Goal: Task Accomplishment & Management: Manage account settings

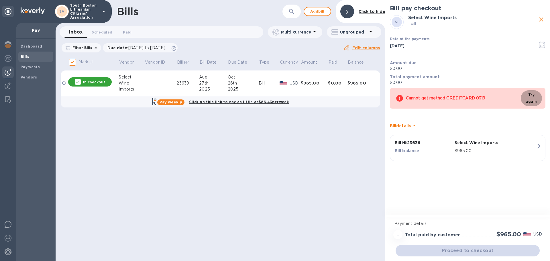
click at [531, 97] on span "Try again" at bounding box center [531, 98] width 12 height 14
drag, startPoint x: 463, startPoint y: 251, endPoint x: 463, endPoint y: 247, distance: 4.3
click at [463, 247] on div "Proceed to checkout" at bounding box center [467, 251] width 146 height 14
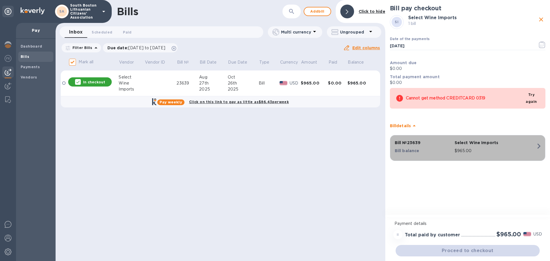
click at [540, 144] on icon "button" at bounding box center [538, 146] width 10 height 10
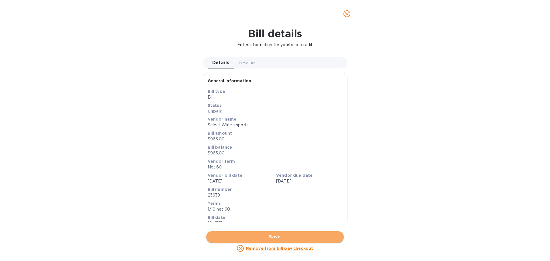
click at [276, 235] on span "Save" at bounding box center [275, 236] width 128 height 7
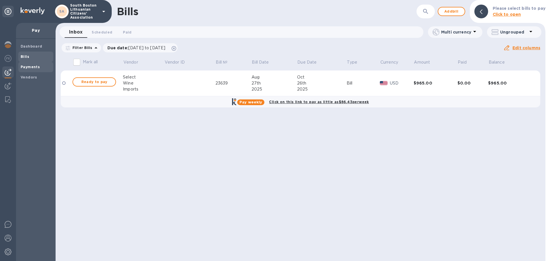
click at [26, 65] on b "Payments" at bounding box center [30, 67] width 19 height 4
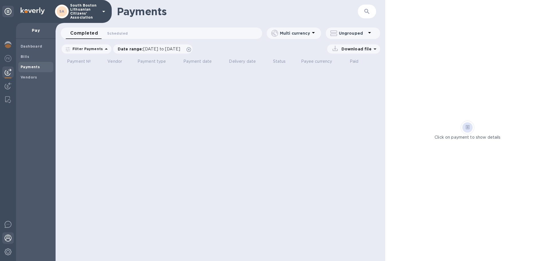
click at [8, 235] on img at bounding box center [8, 238] width 7 height 7
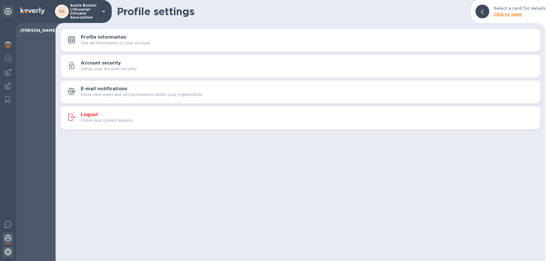
click at [8, 248] on div at bounding box center [7, 252] width 11 height 13
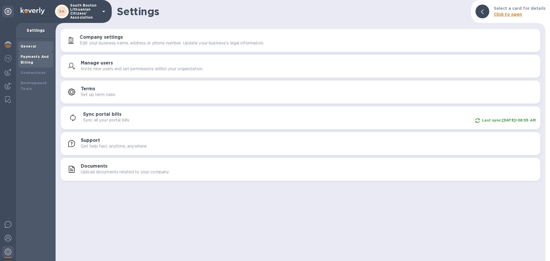
click at [30, 58] on b "Payments And Billing" at bounding box center [35, 59] width 28 height 10
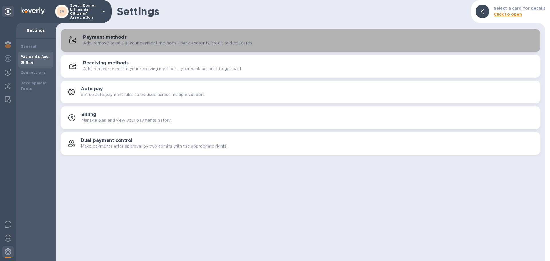
click at [111, 36] on h3 "Payment methods" at bounding box center [105, 37] width 44 height 5
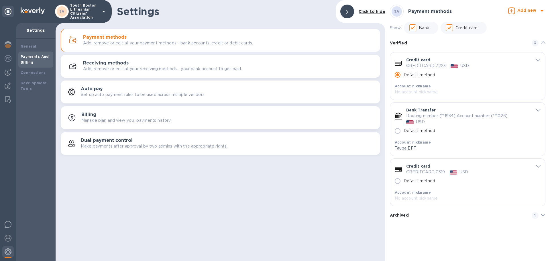
click at [538, 166] on icon "default-method" at bounding box center [538, 166] width 5 height 3
click at [7, 58] on img at bounding box center [8, 58] width 7 height 7
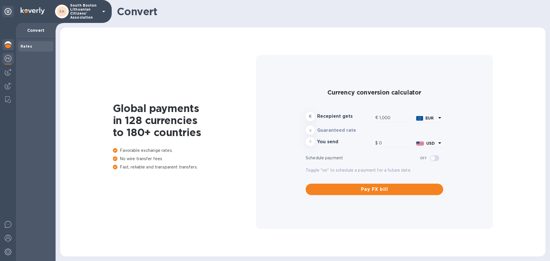
type input "1,168.52"
click at [9, 46] on img at bounding box center [8, 44] width 7 height 7
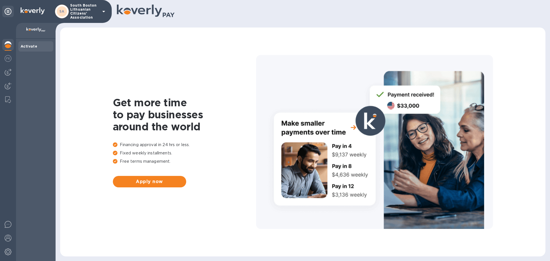
click at [31, 46] on b "Activate" at bounding box center [29, 46] width 17 height 4
click at [25, 44] on div "Activate" at bounding box center [36, 47] width 30 height 6
click at [9, 44] on img at bounding box center [8, 44] width 7 height 7
click at [8, 58] on img at bounding box center [8, 58] width 7 height 7
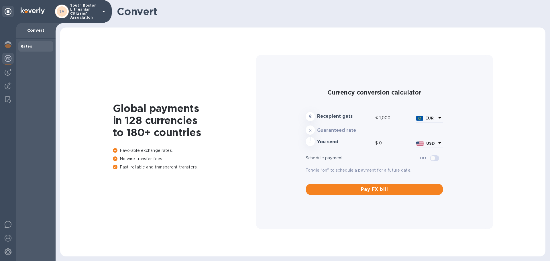
type input "1,168.52"
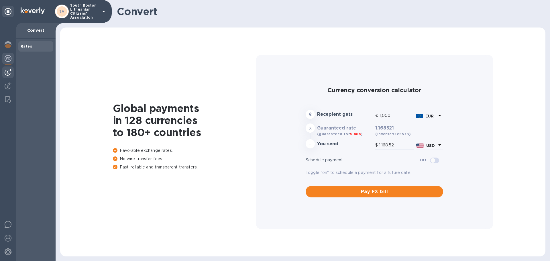
click at [7, 69] on img at bounding box center [8, 72] width 7 height 7
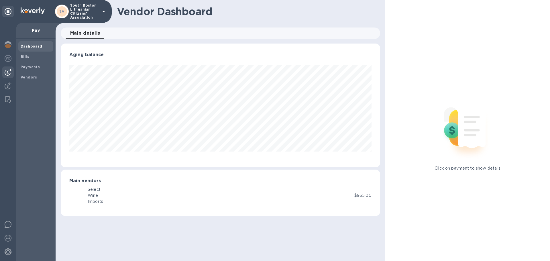
scroll to position [124, 319]
click at [7, 85] on img at bounding box center [8, 85] width 7 height 7
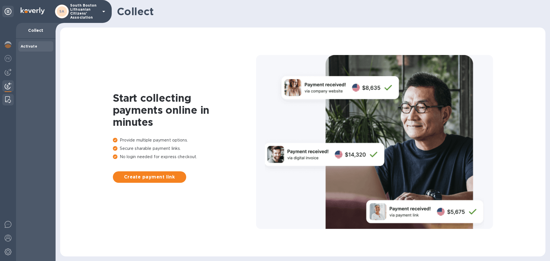
click at [7, 98] on img at bounding box center [8, 99] width 6 height 7
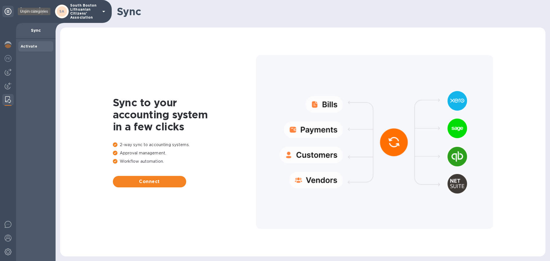
click at [7, 10] on icon at bounding box center [8, 11] width 7 height 7
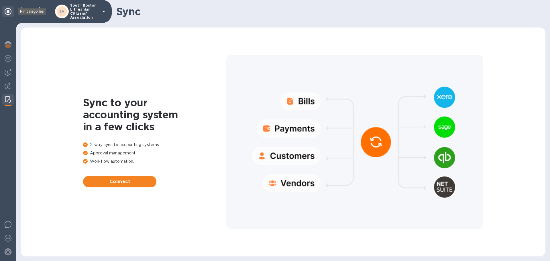
click at [7, 10] on icon at bounding box center [8, 11] width 7 height 7
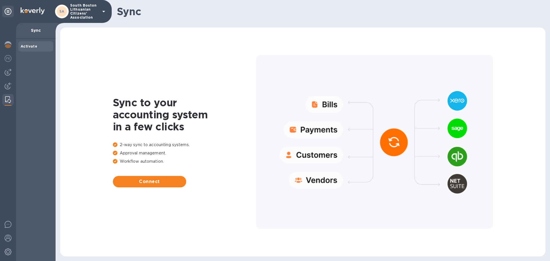
click at [103, 10] on icon at bounding box center [103, 11] width 7 height 7
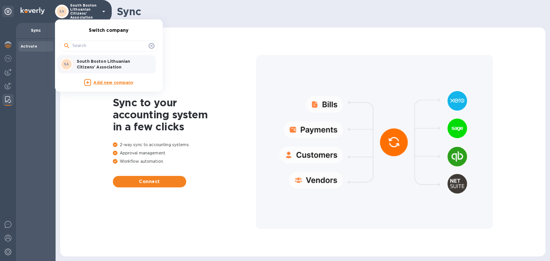
click at [103, 10] on div at bounding box center [275, 130] width 550 height 261
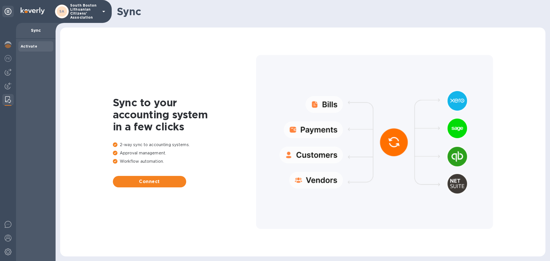
click at [104, 10] on icon at bounding box center [103, 11] width 7 height 7
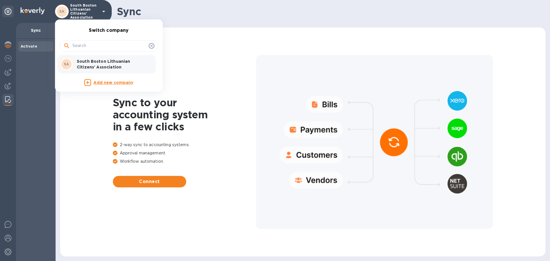
click at [6, 44] on div at bounding box center [275, 130] width 550 height 261
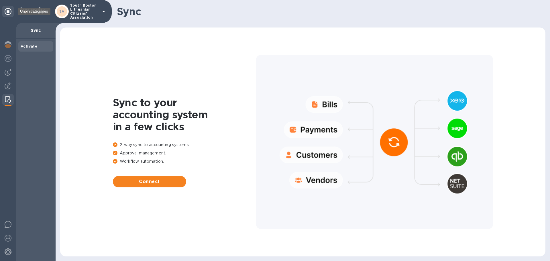
click at [7, 11] on icon at bounding box center [8, 11] width 7 height 7
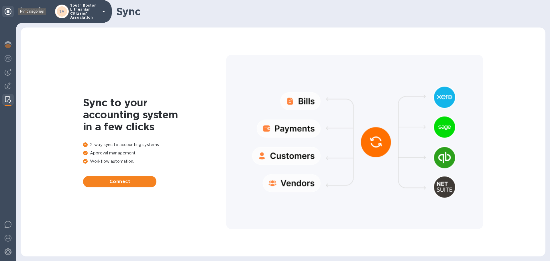
click at [7, 11] on icon at bounding box center [8, 11] width 7 height 7
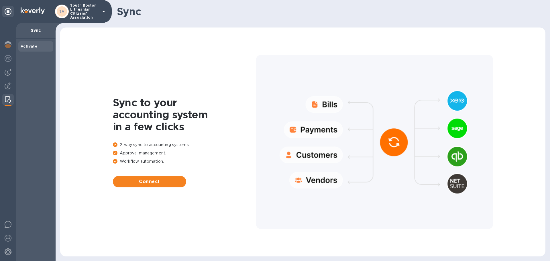
click at [30, 9] on img at bounding box center [33, 10] width 24 height 7
click at [35, 30] on p "Sync" at bounding box center [36, 30] width 30 height 6
click at [324, 179] on div at bounding box center [374, 142] width 237 height 174
drag, startPoint x: 314, startPoint y: 155, endPoint x: 315, endPoint y: 147, distance: 8.1
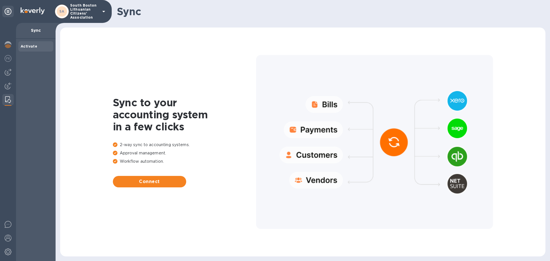
click at [314, 154] on div at bounding box center [374, 142] width 237 height 174
click at [153, 182] on span "Connect" at bounding box center [149, 181] width 64 height 7
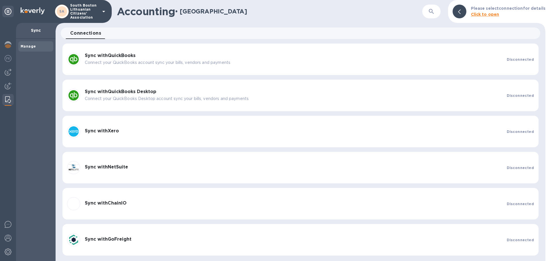
click at [88, 33] on span "Connections 0" at bounding box center [85, 33] width 31 height 8
click at [9, 58] on img at bounding box center [8, 58] width 7 height 7
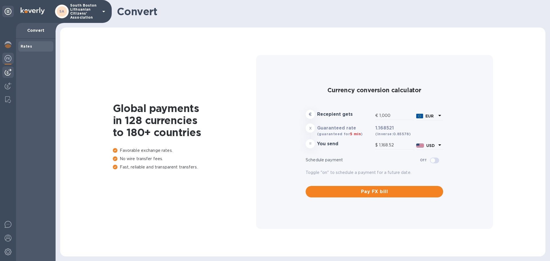
click at [9, 72] on img at bounding box center [8, 72] width 7 height 7
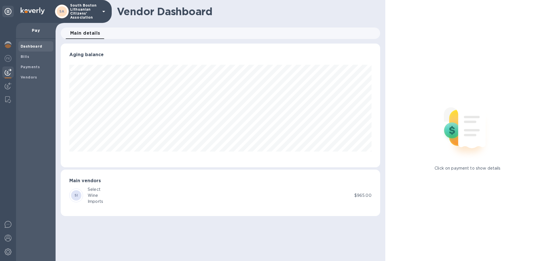
scroll to position [124, 319]
click at [9, 84] on img at bounding box center [8, 85] width 7 height 7
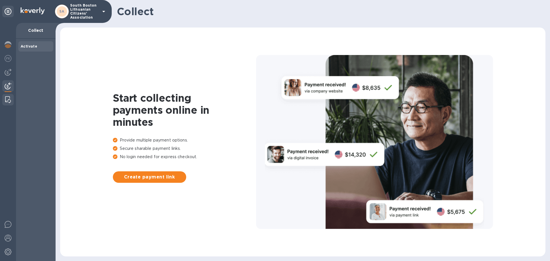
click at [9, 97] on img at bounding box center [8, 99] width 6 height 7
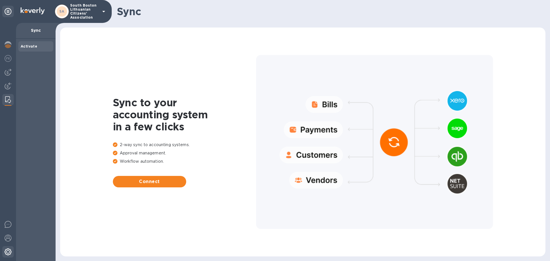
click at [8, 250] on img at bounding box center [8, 251] width 7 height 7
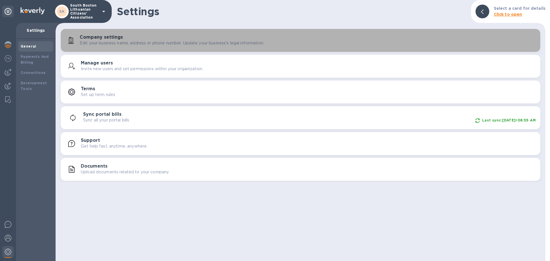
click at [107, 36] on h3 "Company settings" at bounding box center [101, 37] width 43 height 5
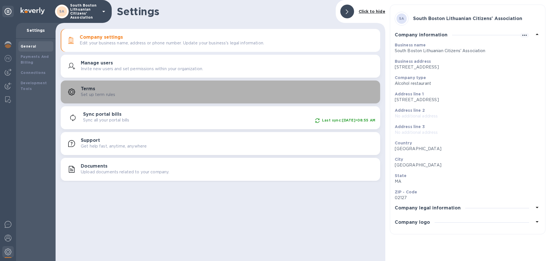
click at [100, 90] on div "Terms Set up term rules" at bounding box center [228, 91] width 295 height 11
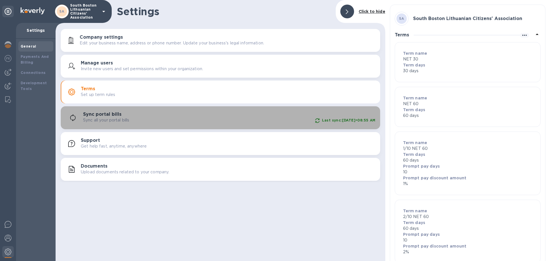
click at [105, 112] on h3 "Sync portal bills" at bounding box center [102, 114] width 38 height 5
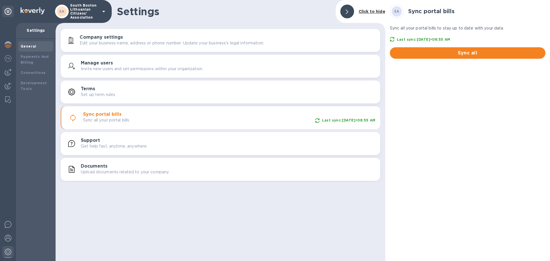
click at [94, 139] on h3 "Support" at bounding box center [90, 140] width 19 height 5
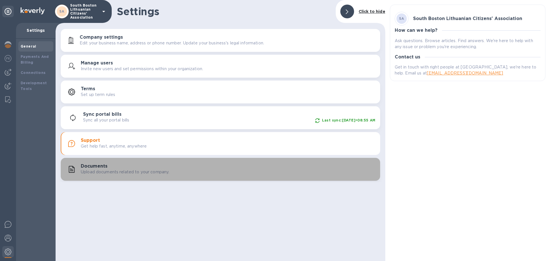
click at [98, 165] on h3 "Documents" at bounding box center [94, 166] width 27 height 5
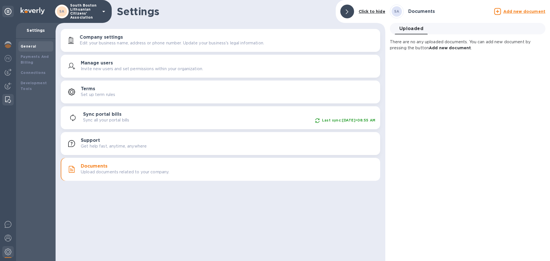
click at [7, 98] on img at bounding box center [8, 99] width 6 height 7
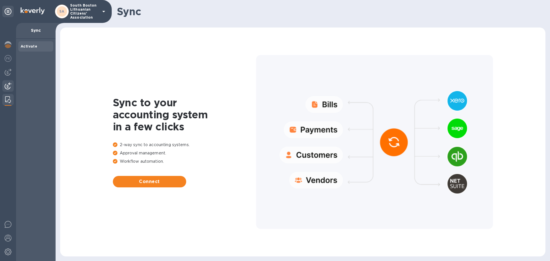
click at [8, 83] on img at bounding box center [8, 85] width 7 height 7
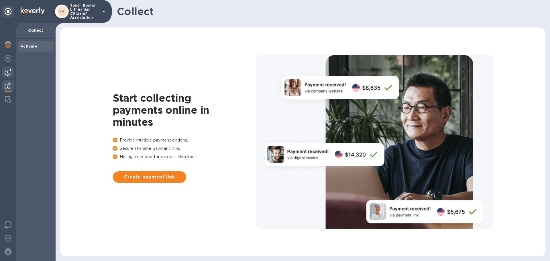
click at [8, 72] on img at bounding box center [8, 72] width 7 height 7
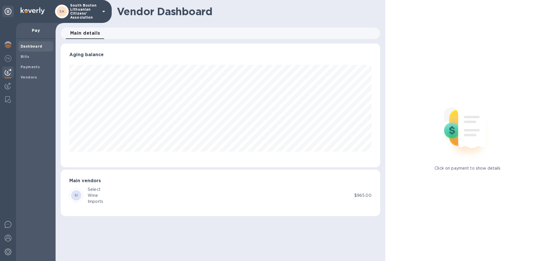
scroll to position [124, 319]
click at [75, 195] on b "SI" at bounding box center [76, 195] width 4 height 4
click at [76, 194] on b "SI" at bounding box center [76, 195] width 4 height 4
click at [4, 56] on div at bounding box center [7, 59] width 11 height 13
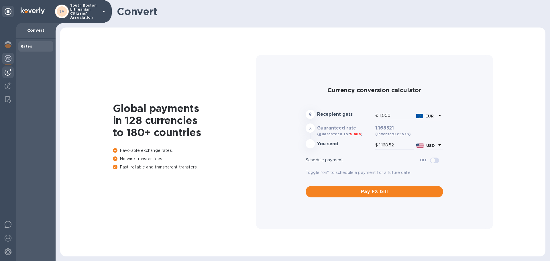
click at [6, 72] on img at bounding box center [8, 72] width 7 height 7
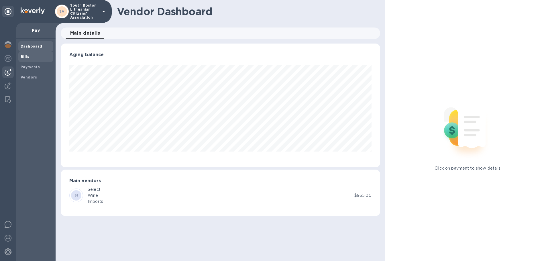
scroll to position [124, 319]
click at [27, 75] on b "Vendors" at bounding box center [29, 77] width 17 height 4
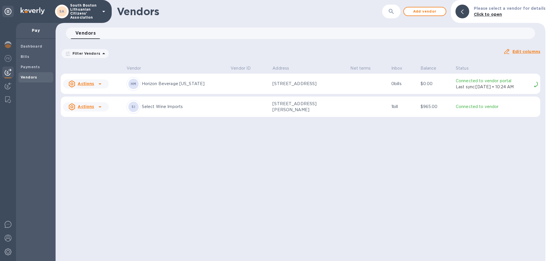
click at [97, 104] on icon at bounding box center [100, 106] width 7 height 7
click at [73, 105] on div at bounding box center [275, 130] width 550 height 261
click at [99, 105] on icon at bounding box center [100, 106] width 7 height 7
click at [84, 106] on div at bounding box center [275, 130] width 550 height 261
